Goal: Task Accomplishment & Management: Complete application form

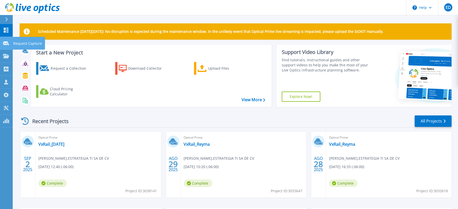
click at [6, 40] on link "Request Capture Request Capture" at bounding box center [6, 43] width 13 height 13
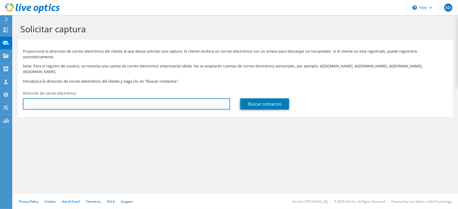
click at [68, 98] on input "text" at bounding box center [126, 103] width 207 height 11
click at [67, 98] on input "text" at bounding box center [126, 103] width 207 height 11
paste input "c.ruiz-mendoza@meita.mx"
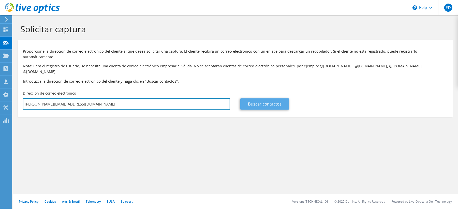
type input "c.ruiz-mendoza@meita.mx"
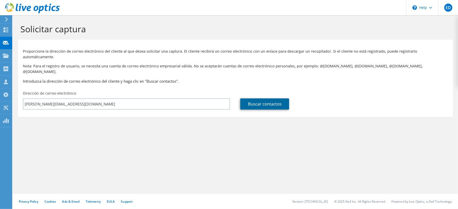
click at [255, 98] on link "Buscar contactos" at bounding box center [264, 103] width 49 height 11
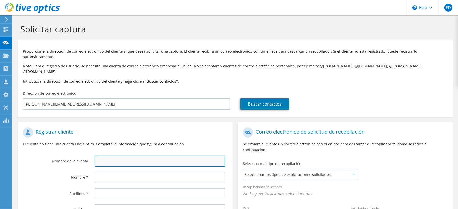
click at [110, 156] on input "text" at bounding box center [160, 161] width 131 height 11
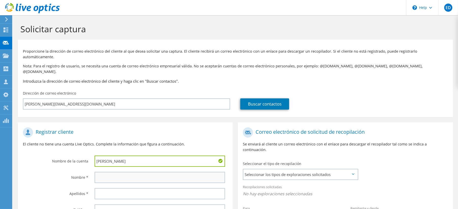
type input "STREIT"
click at [120, 172] on input "text" at bounding box center [160, 177] width 131 height 11
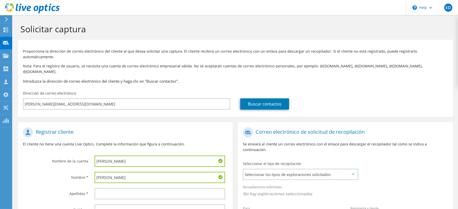
type input "Carlos"
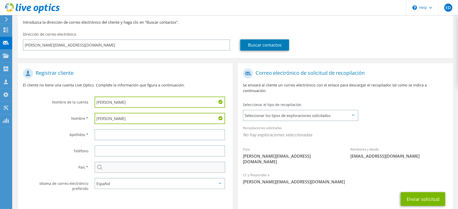
scroll to position [69, 0]
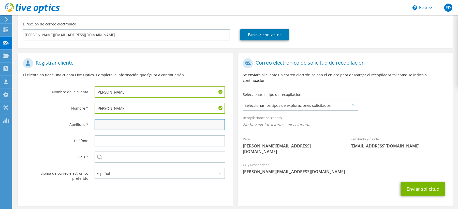
click at [118, 119] on input "text" at bounding box center [160, 124] width 131 height 11
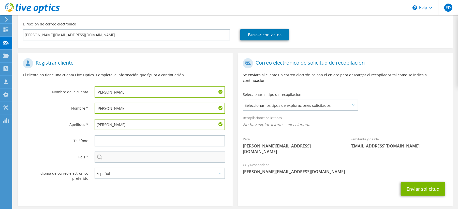
type input "Ruiz"
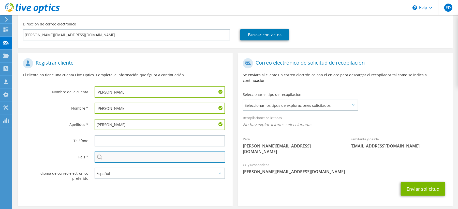
click at [117, 152] on input "text" at bounding box center [160, 157] width 131 height 11
drag, startPoint x: 108, startPoint y: 146, endPoint x: 103, endPoint y: 146, distance: 5.1
click at [108, 152] on input "text" at bounding box center [160, 157] width 131 height 11
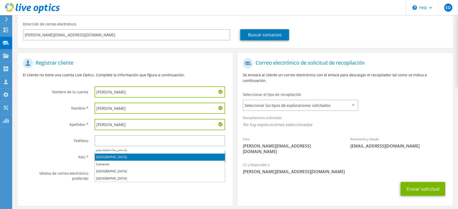
scroll to position [0, 0]
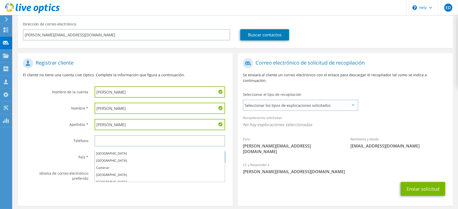
click at [128, 152] on input "me" at bounding box center [160, 157] width 131 height 11
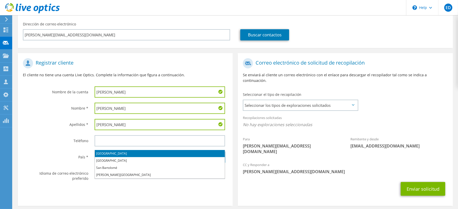
click at [103, 152] on li "[GEOGRAPHIC_DATA]" at bounding box center [160, 153] width 130 height 7
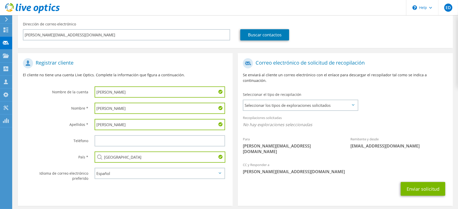
type input "[GEOGRAPHIC_DATA]"
click at [42, 133] on div "Teléfono" at bounding box center [54, 141] width 72 height 16
click at [48, 119] on label "Apellidos *" at bounding box center [55, 123] width 65 height 8
click at [277, 100] on span "Seleccionar los tipos de exploraciones solicitados" at bounding box center [301, 105] width 114 height 10
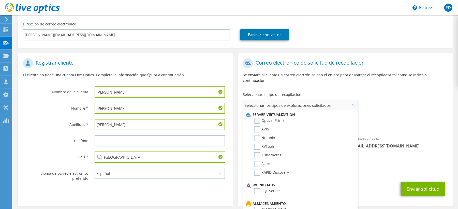
click at [259, 118] on label "Optical Prime" at bounding box center [269, 121] width 31 height 6
click at [0, 0] on input "Optical Prime" at bounding box center [0, 0] width 0 height 0
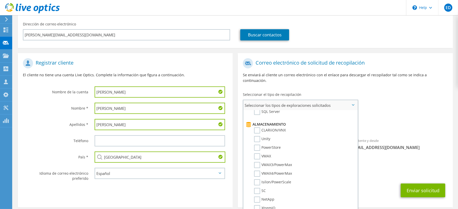
scroll to position [108, 0]
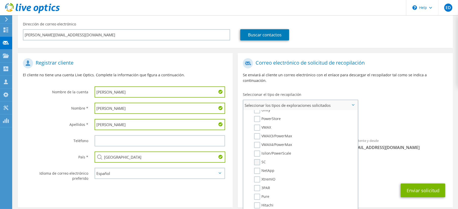
click at [259, 159] on label "SC" at bounding box center [260, 162] width 12 height 6
click at [0, 0] on input "SC" at bounding box center [0, 0] width 0 height 0
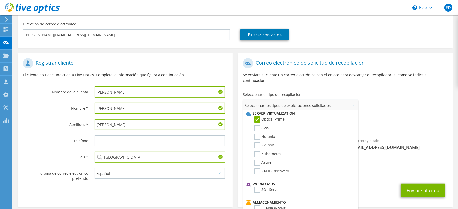
scroll to position [0, 0]
click at [256, 161] on label "Azure" at bounding box center [262, 164] width 17 height 6
click at [0, 0] on input "Azure" at bounding box center [0, 0] width 0 height 0
click at [418, 161] on div "CC y Responder a enrique.duran@estrategiati.com.mx" at bounding box center [345, 170] width 215 height 18
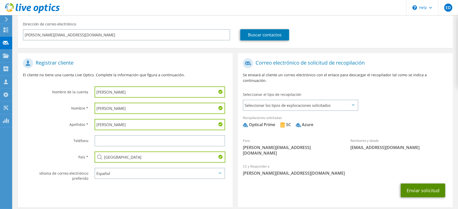
click at [414, 184] on button "Enviar solicitud" at bounding box center [423, 191] width 45 height 14
